Goal: Check status: Check status

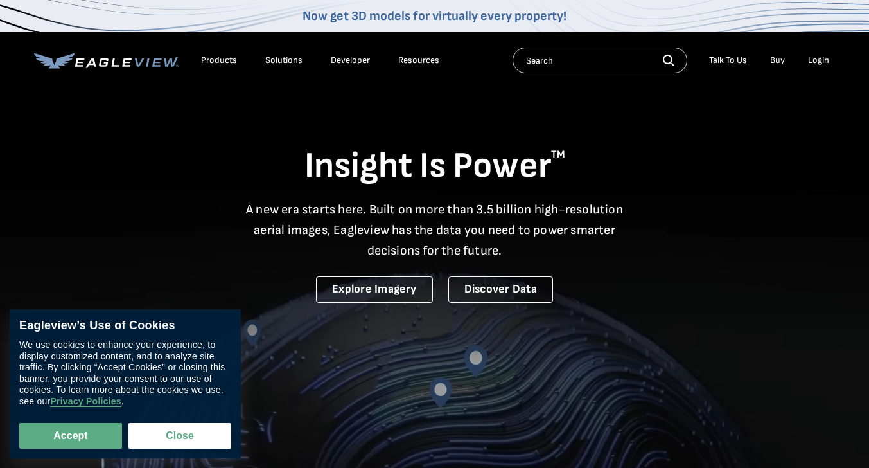
click at [816, 64] on div "Login" at bounding box center [818, 61] width 21 height 12
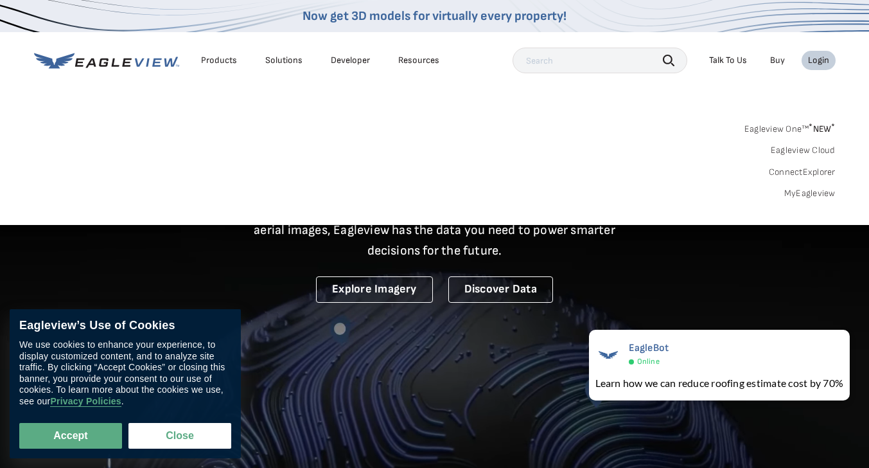
click at [819, 58] on div "Login" at bounding box center [818, 61] width 21 height 12
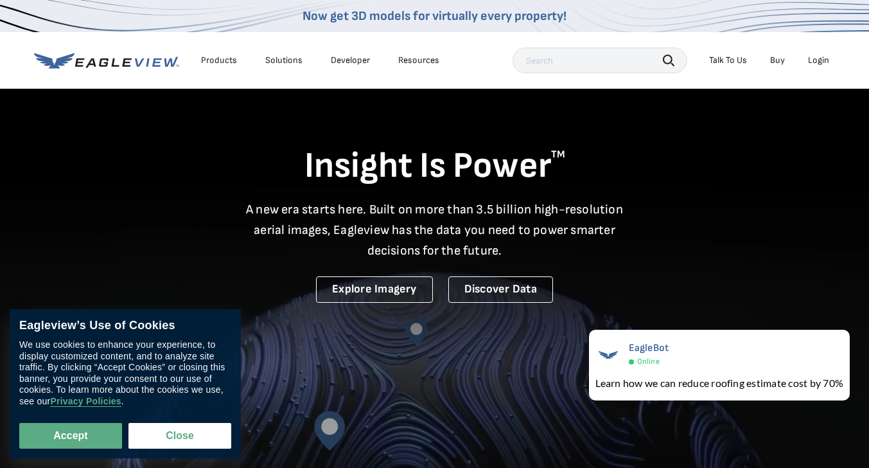
click at [819, 58] on div "Login" at bounding box center [818, 61] width 21 height 12
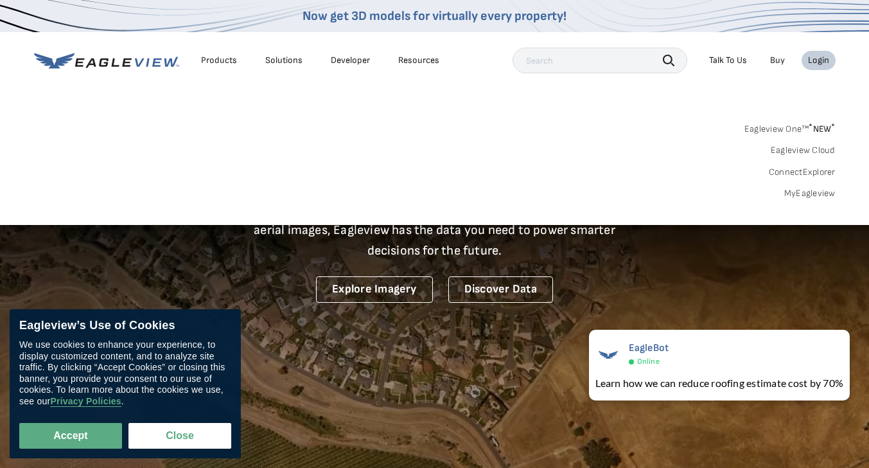
click at [809, 197] on link "MyEagleview" at bounding box center [810, 194] width 51 height 12
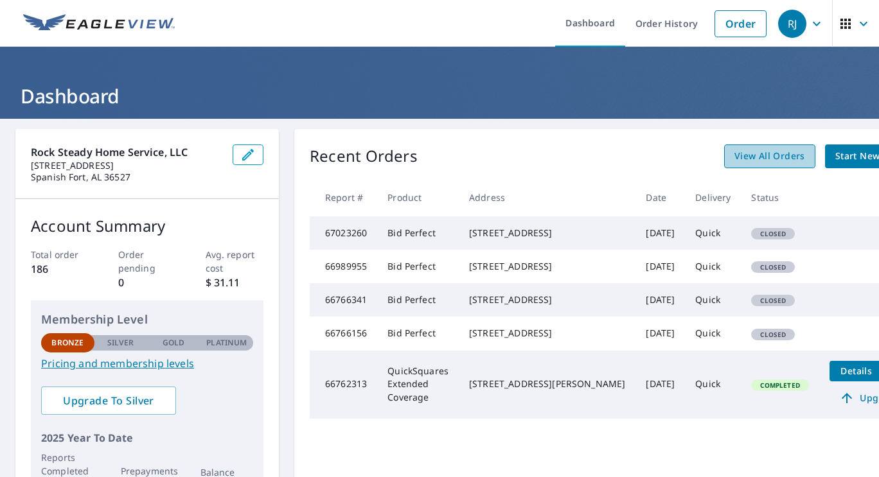
click at [734, 162] on span "View All Orders" at bounding box center [769, 156] width 71 height 16
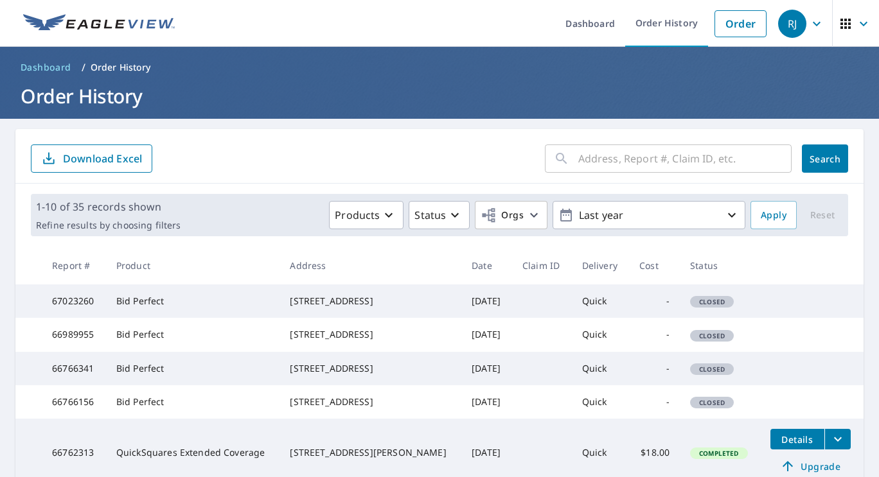
scroll to position [37, 0]
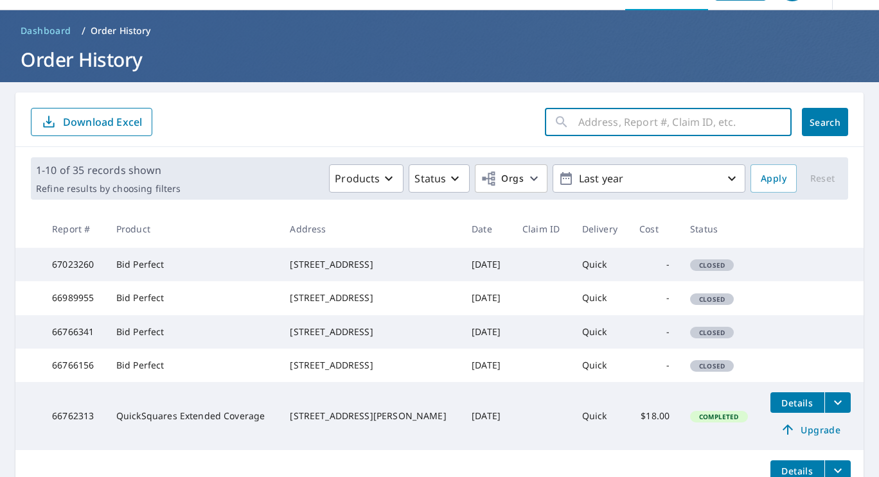
click at [688, 129] on input "text" at bounding box center [684, 122] width 213 height 36
type input "9575 chukker ct"
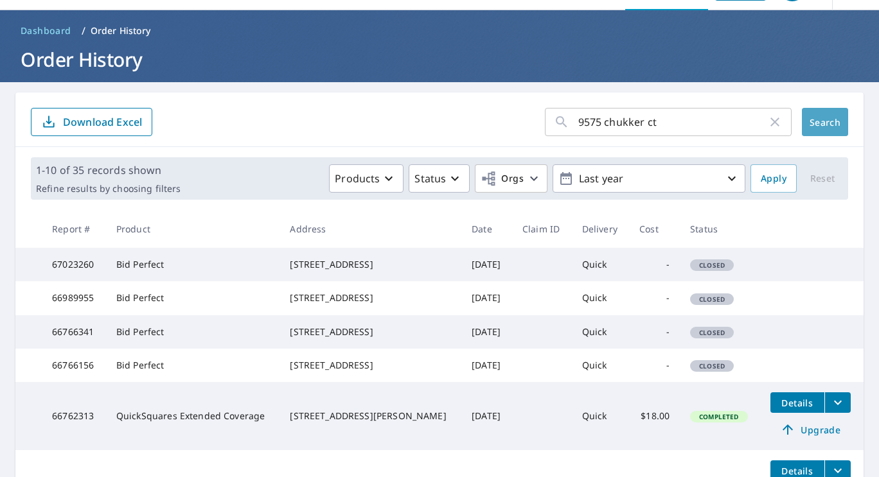
click at [812, 125] on span "Search" at bounding box center [825, 122] width 26 height 12
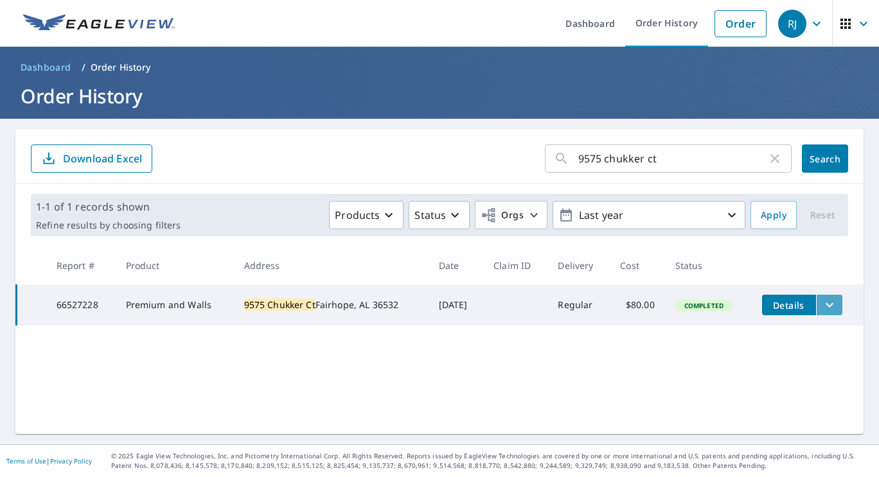
click at [822, 308] on icon "filesDropdownBtn-66527228" at bounding box center [829, 305] width 15 height 15
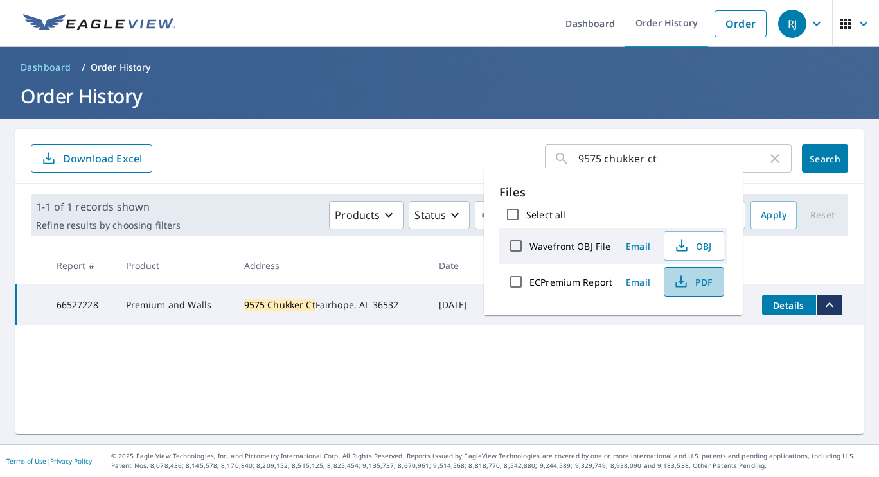
click at [689, 283] on span "PDF" at bounding box center [692, 281] width 41 height 15
